Goal: Information Seeking & Learning: Learn about a topic

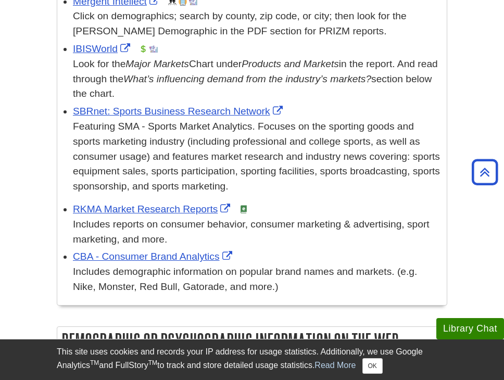
scroll to position [395, 0]
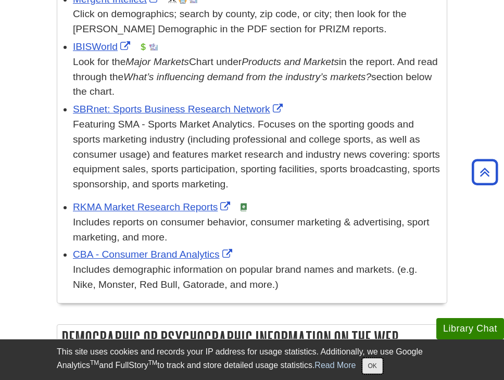
click at [380, 366] on button "OK" at bounding box center [373, 366] width 20 height 16
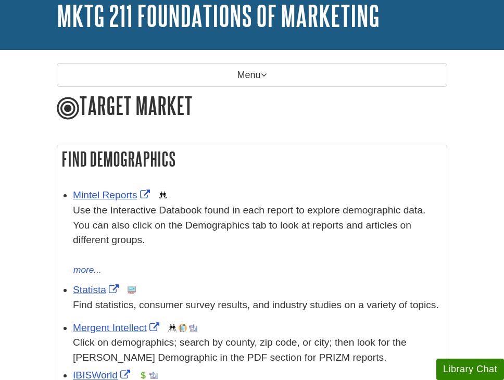
scroll to position [0, 0]
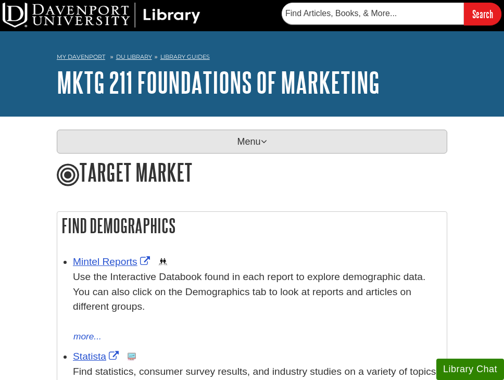
click at [83, 133] on p "Menu" at bounding box center [252, 142] width 391 height 24
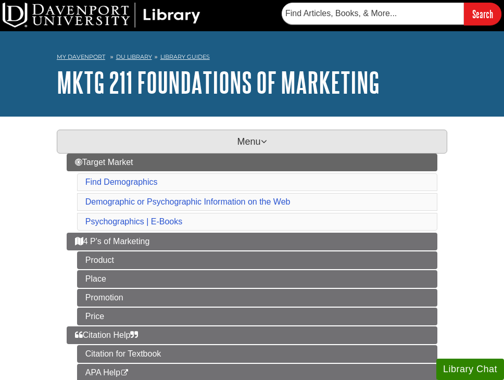
click at [86, 136] on p "Menu" at bounding box center [252, 142] width 391 height 24
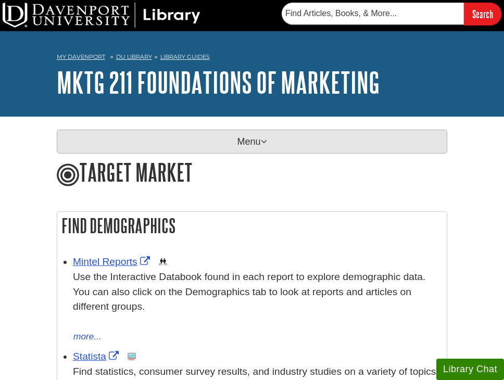
click at [299, 143] on p "Menu" at bounding box center [252, 142] width 391 height 24
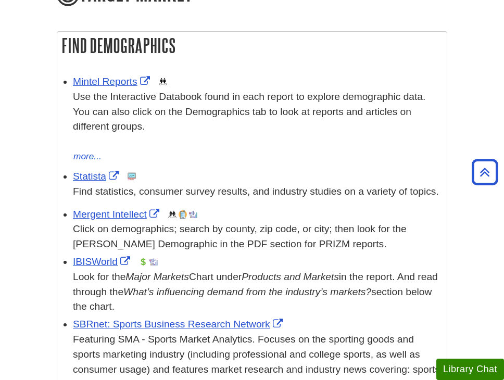
scroll to position [597, 0]
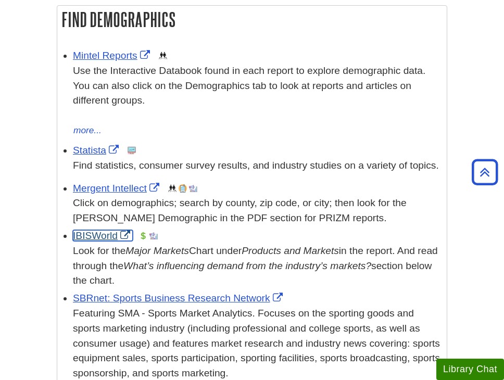
click at [103, 233] on link "IBISWorld" at bounding box center [103, 235] width 60 height 11
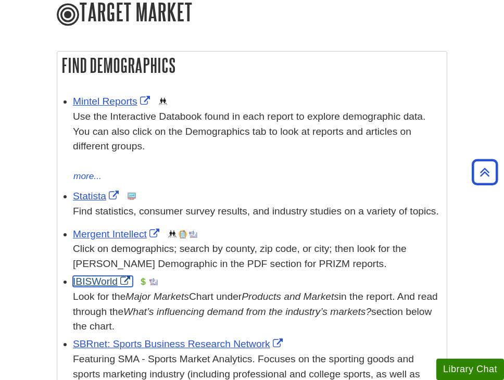
scroll to position [548, 0]
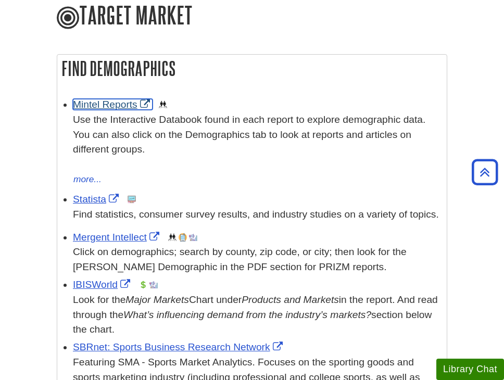
click at [113, 103] on link "Mintel Reports" at bounding box center [113, 104] width 80 height 11
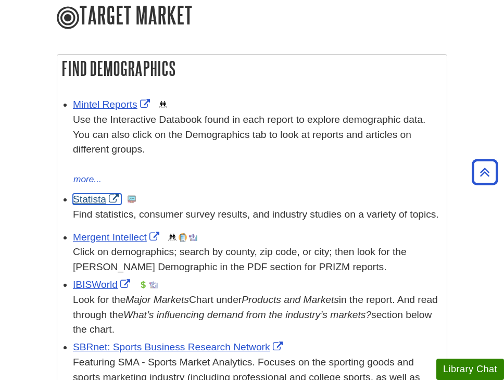
click at [92, 196] on link "Statista" at bounding box center [97, 199] width 48 height 11
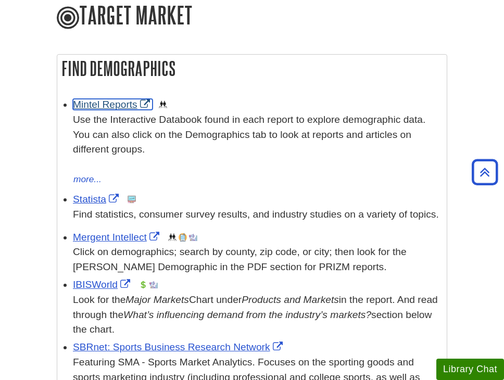
click at [115, 103] on link "Mintel Reports" at bounding box center [113, 104] width 80 height 11
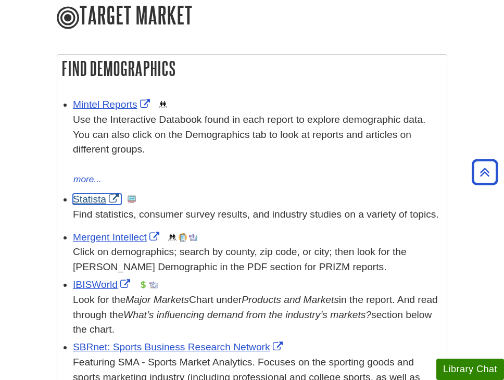
click at [80, 199] on link "Statista" at bounding box center [97, 199] width 48 height 11
